Goal: Task Accomplishment & Management: Manage account settings

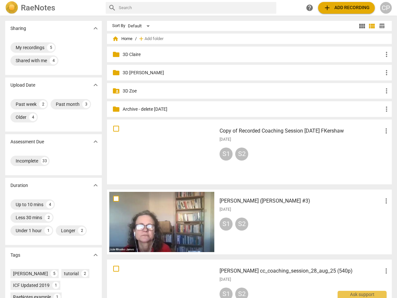
click at [129, 5] on input "text" at bounding box center [196, 8] width 155 height 10
type input "[PERSON_NAME]"
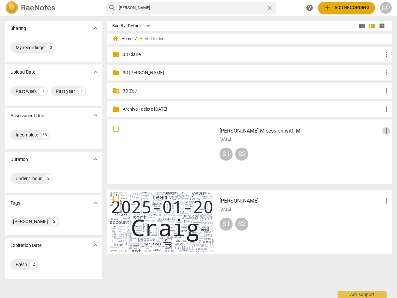
click at [382, 131] on span "more_vert" at bounding box center [386, 131] width 8 height 8
click at [374, 132] on li "Move" at bounding box center [378, 131] width 25 height 16
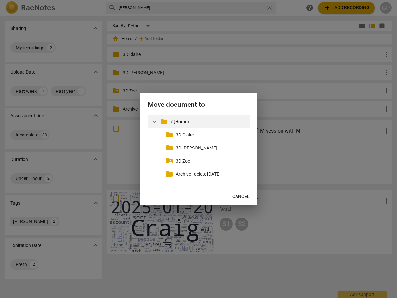
click at [205, 121] on p "/ (Home)" at bounding box center [209, 122] width 76 height 7
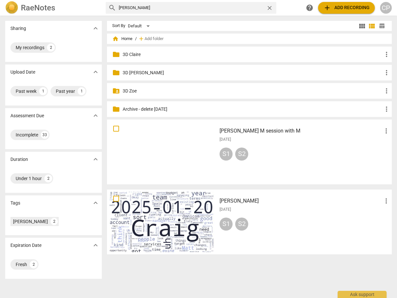
click at [124, 41] on span "home Home" at bounding box center [122, 39] width 20 height 7
click at [122, 39] on span "home Home" at bounding box center [122, 39] width 20 height 7
click at [122, 38] on span "home Home" at bounding box center [122, 39] width 20 height 7
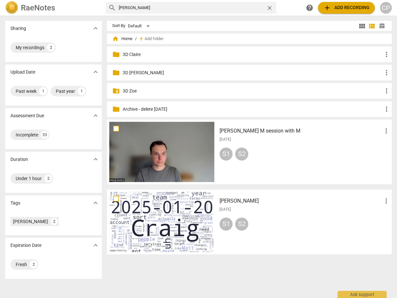
click at [115, 39] on span "home" at bounding box center [115, 39] width 7 height 7
click at [384, 201] on span "more_vert" at bounding box center [386, 201] width 8 height 8
click at [378, 200] on li "Move" at bounding box center [378, 201] width 25 height 16
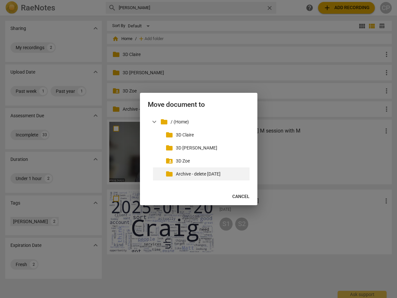
click at [194, 174] on p "Archive - delete [DATE]" at bounding box center [211, 174] width 71 height 7
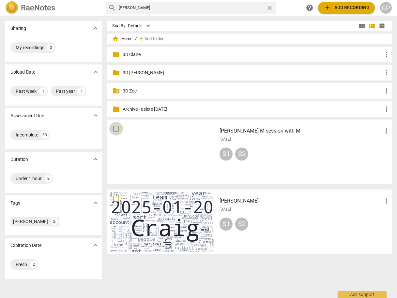
click at [115, 129] on input "checkbox" at bounding box center [116, 129] width 14 height 8
checkbox input "false"
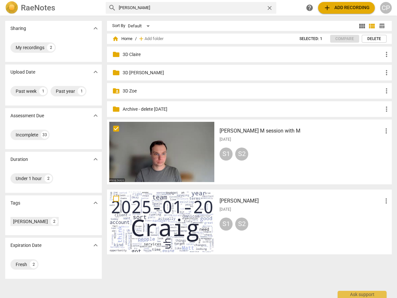
click at [384, 130] on span "more_vert" at bounding box center [386, 131] width 8 height 8
click at [381, 131] on li "Move" at bounding box center [378, 131] width 25 height 16
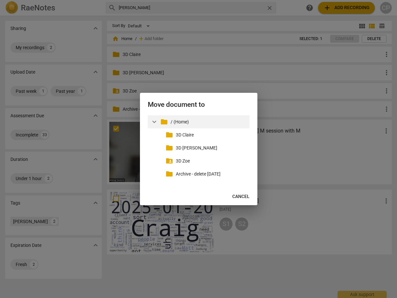
click at [186, 121] on p "/ (Home)" at bounding box center [209, 122] width 76 height 7
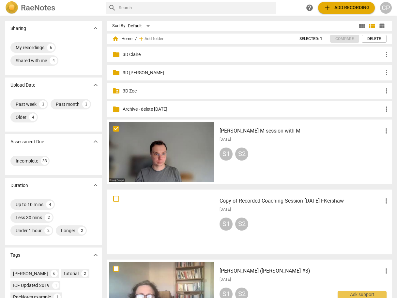
click at [113, 127] on input "checkbox" at bounding box center [116, 129] width 14 height 8
click at [133, 7] on input "text" at bounding box center [196, 8] width 155 height 10
type input "craig"
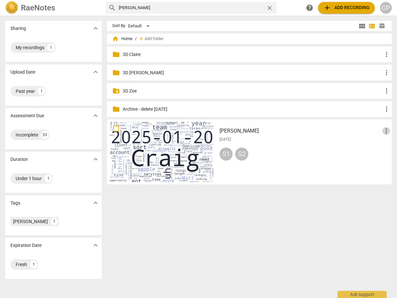
click at [385, 130] on span "more_vert" at bounding box center [386, 131] width 8 height 8
click at [375, 146] on li "Delete" at bounding box center [378, 147] width 25 height 16
